Goal: Task Accomplishment & Management: Use online tool/utility

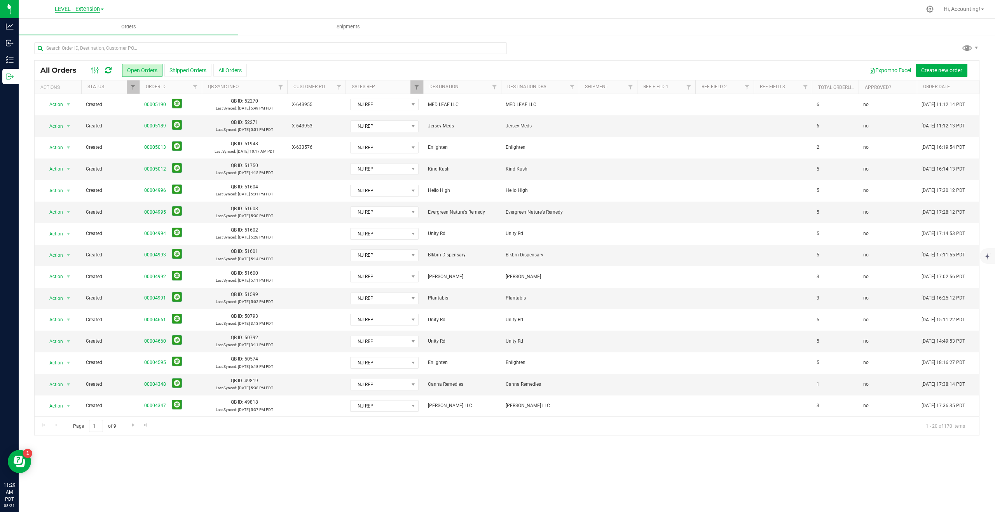
click at [72, 10] on span "LEVEL - Extension" at bounding box center [77, 9] width 45 height 7
click at [71, 40] on link "LEVEL Distribution" at bounding box center [79, 38] width 113 height 10
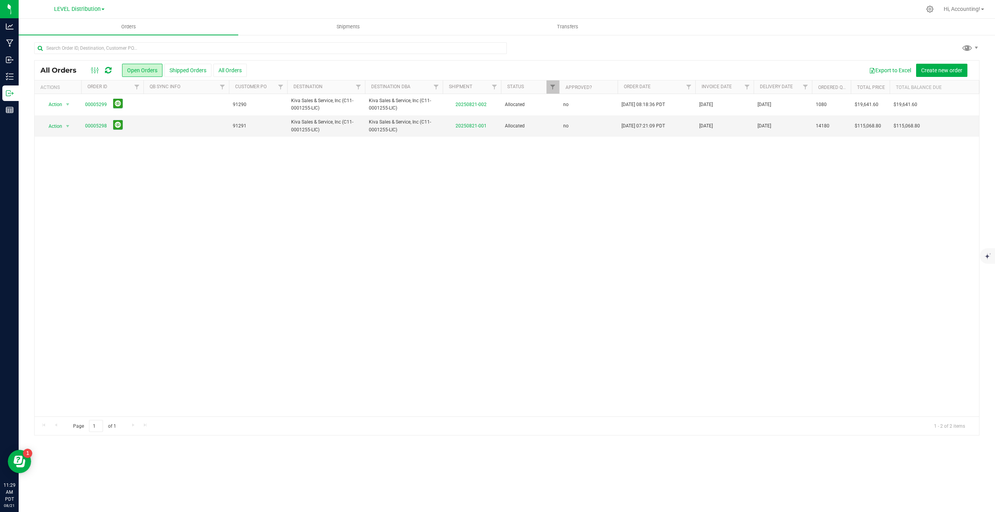
scroll to position [0, 1]
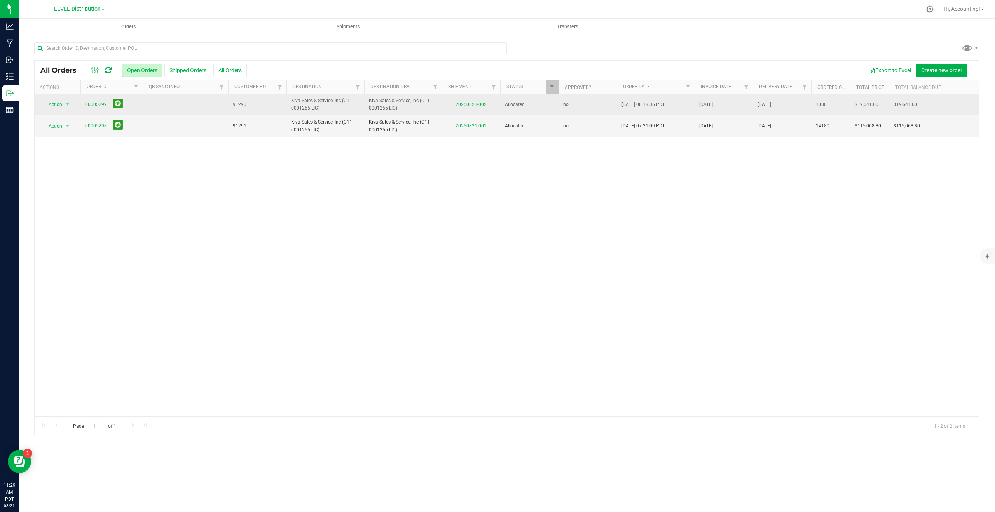
click at [98, 105] on link "00005299" at bounding box center [96, 104] width 22 height 7
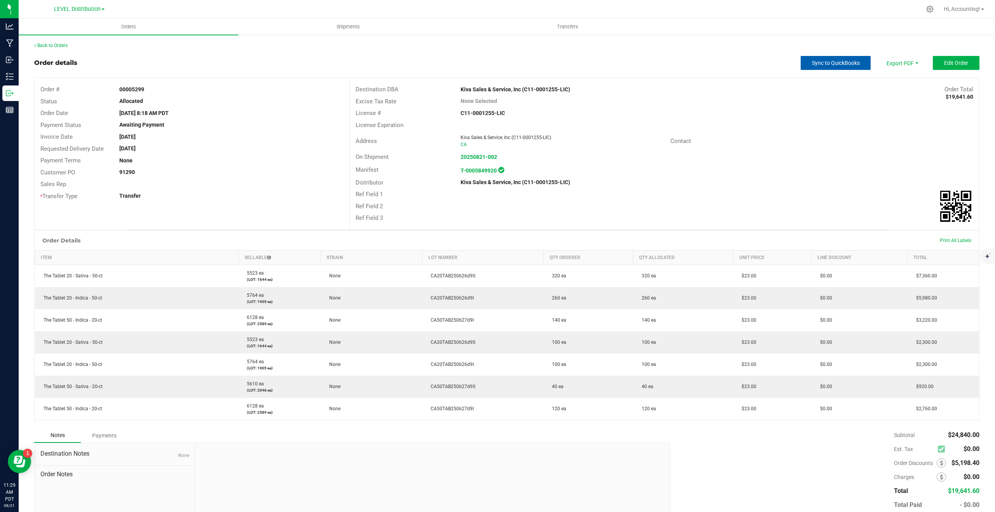
click at [850, 62] on span "Sync to QuickBooks" at bounding box center [836, 63] width 48 height 6
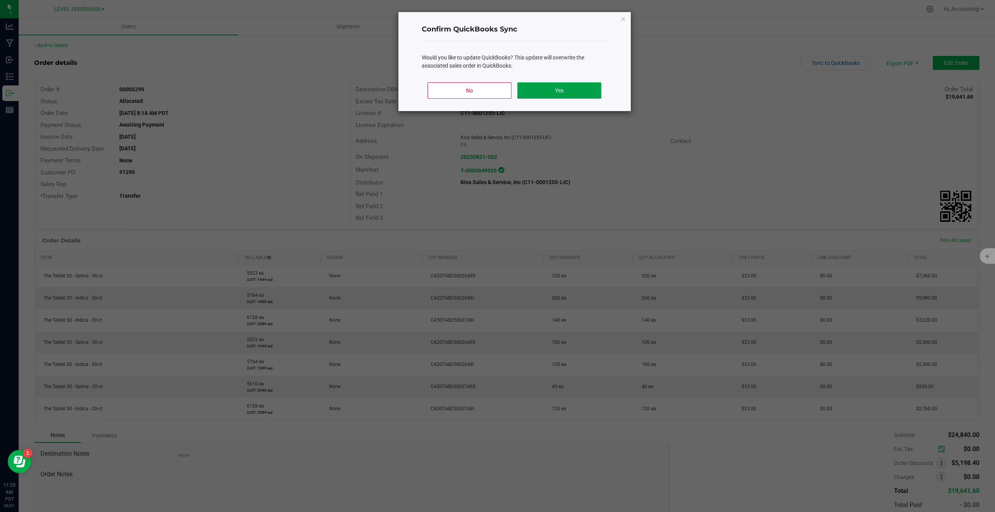
click at [575, 87] on button "Yes" at bounding box center [559, 90] width 84 height 16
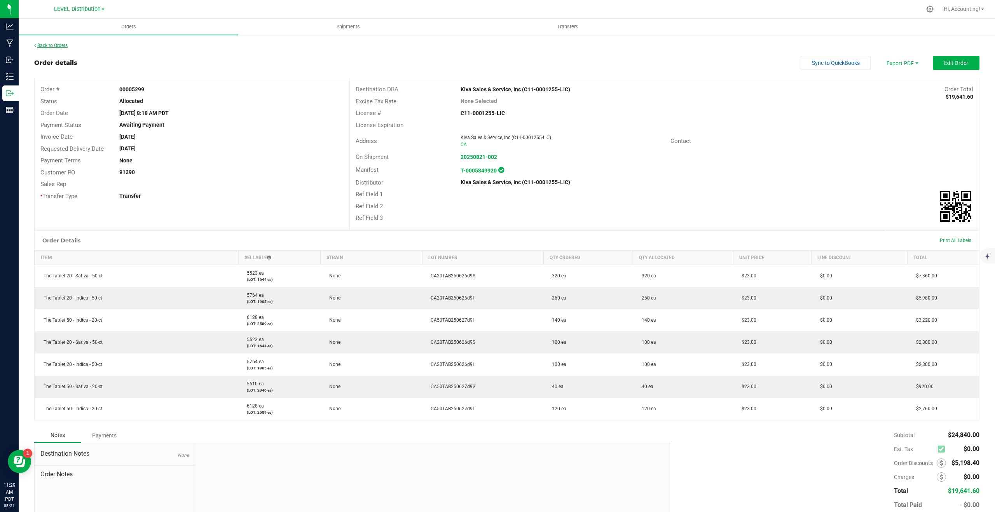
click at [55, 43] on link "Back to Orders" at bounding box center [50, 45] width 33 height 5
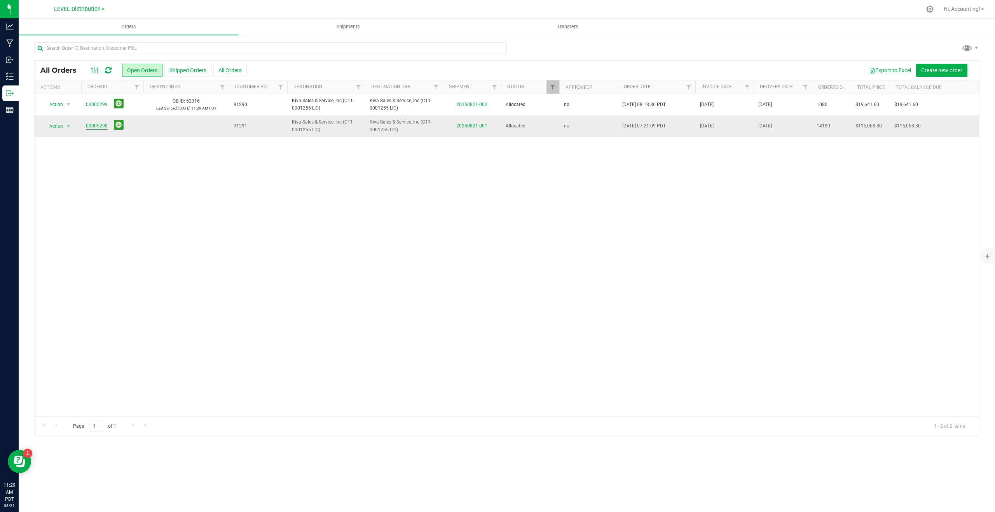
click at [100, 127] on link "00005298" at bounding box center [97, 125] width 22 height 7
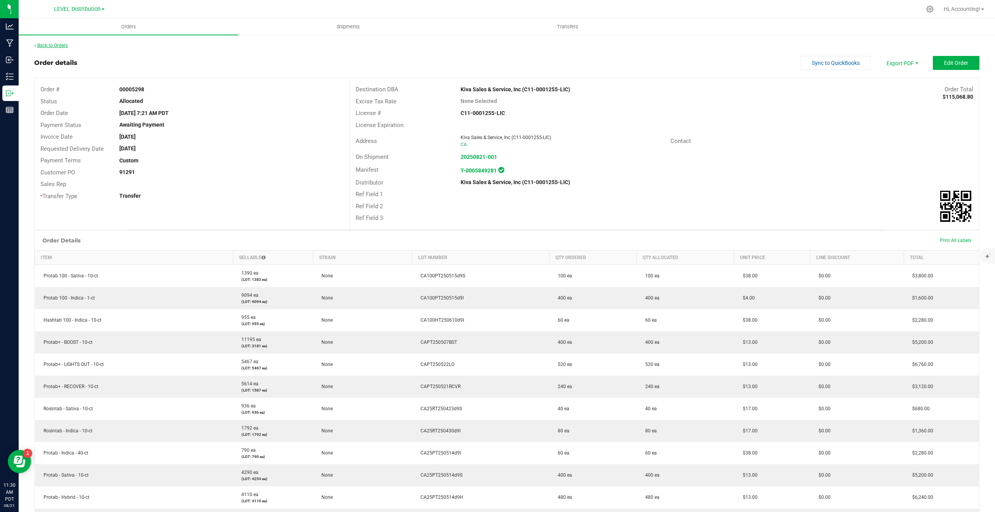
click at [60, 47] on link "Back to Orders" at bounding box center [50, 45] width 33 height 5
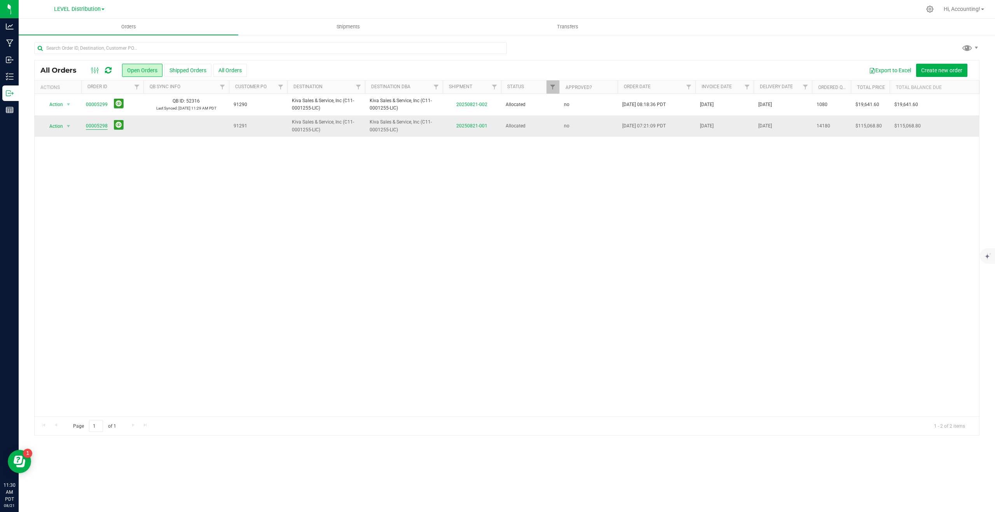
click at [87, 127] on link "00005298" at bounding box center [97, 125] width 22 height 7
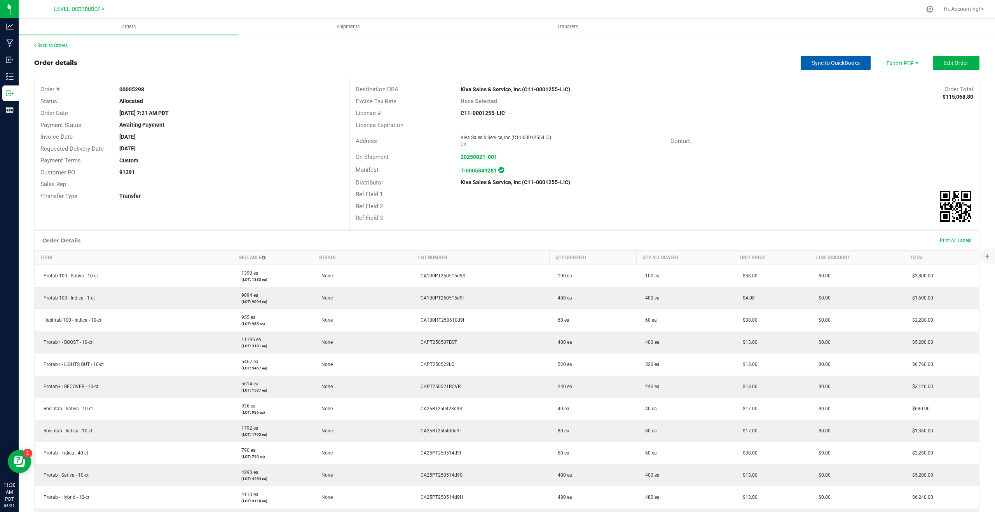
click at [832, 66] on span "Sync to QuickBooks" at bounding box center [836, 63] width 48 height 6
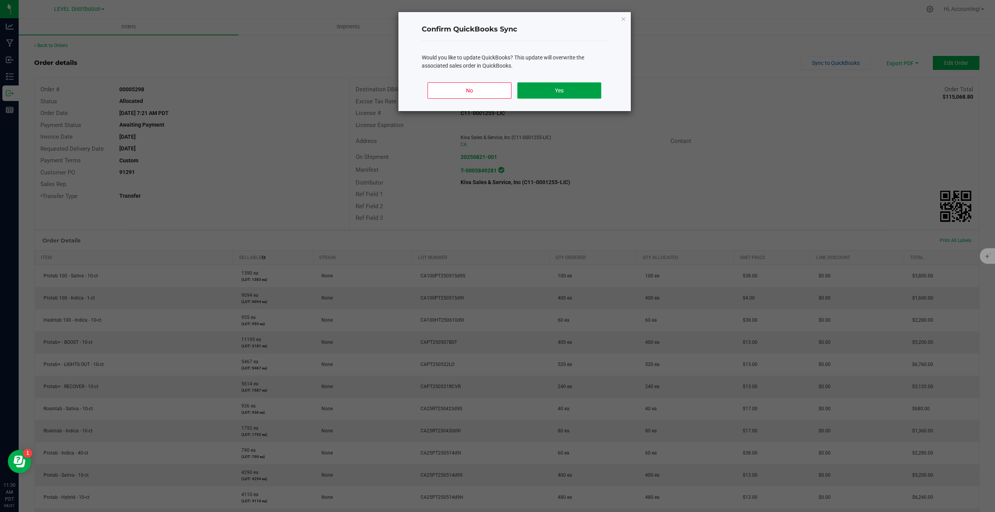
click at [564, 83] on button "Yes" at bounding box center [559, 90] width 84 height 16
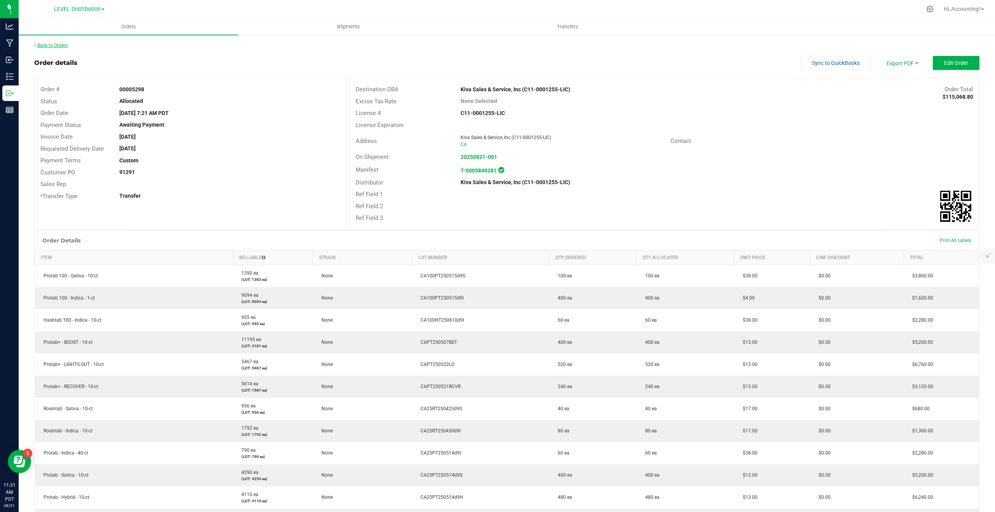
click at [64, 45] on link "Back to Orders" at bounding box center [50, 45] width 33 height 5
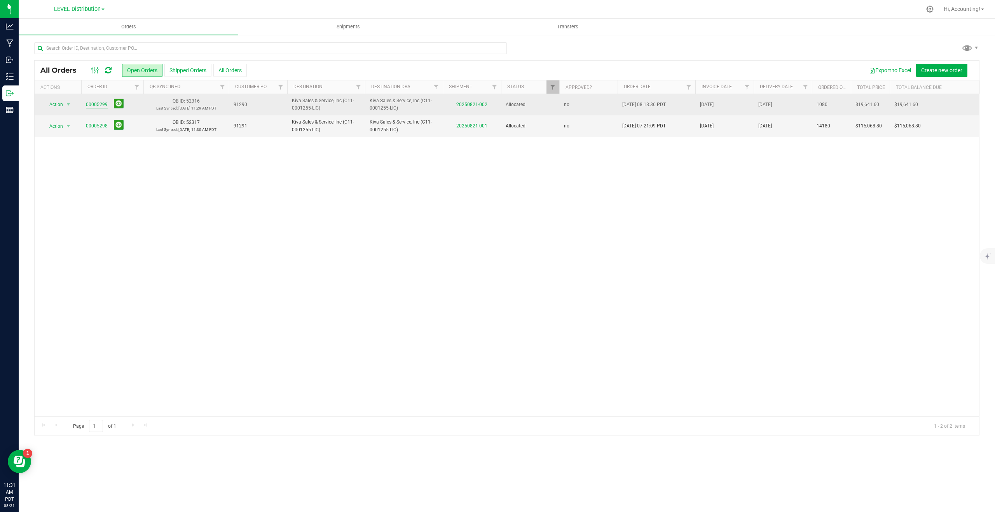
click at [96, 103] on link "00005299" at bounding box center [97, 104] width 22 height 7
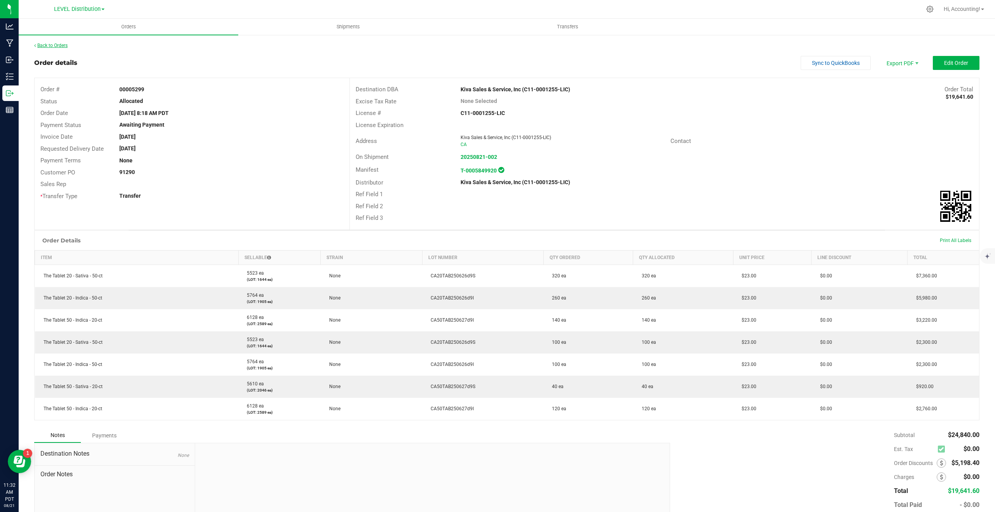
click at [58, 44] on link "Back to Orders" at bounding box center [50, 45] width 33 height 5
